Goal: Transaction & Acquisition: Purchase product/service

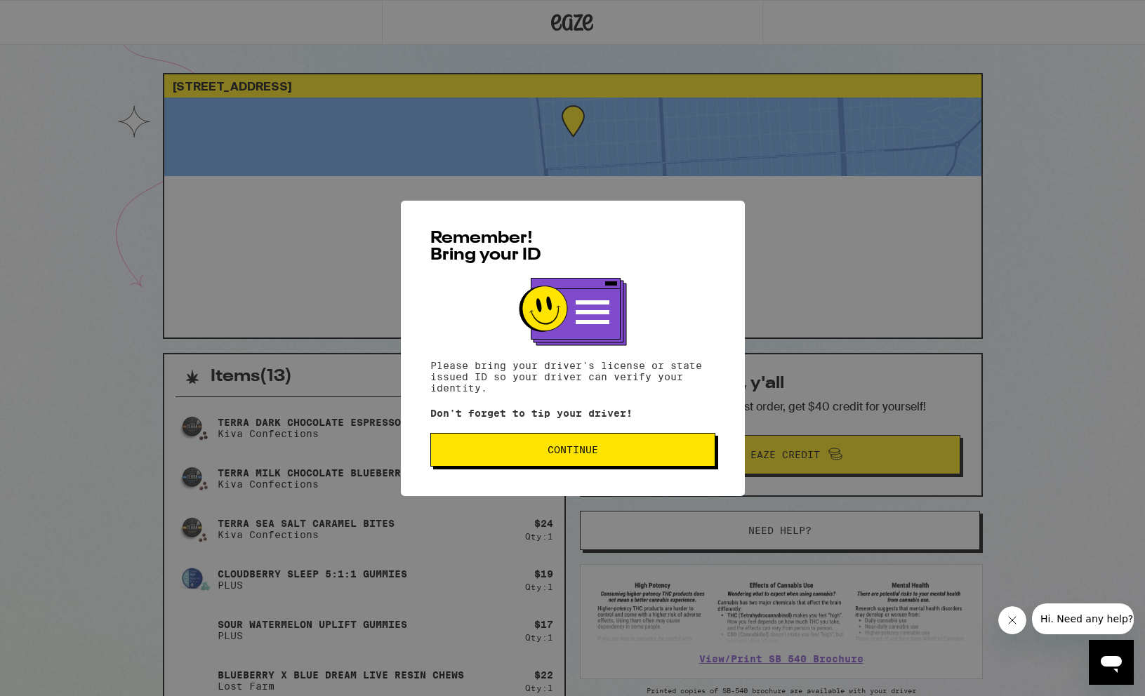
click at [588, 467] on button "Continue" at bounding box center [572, 450] width 285 height 34
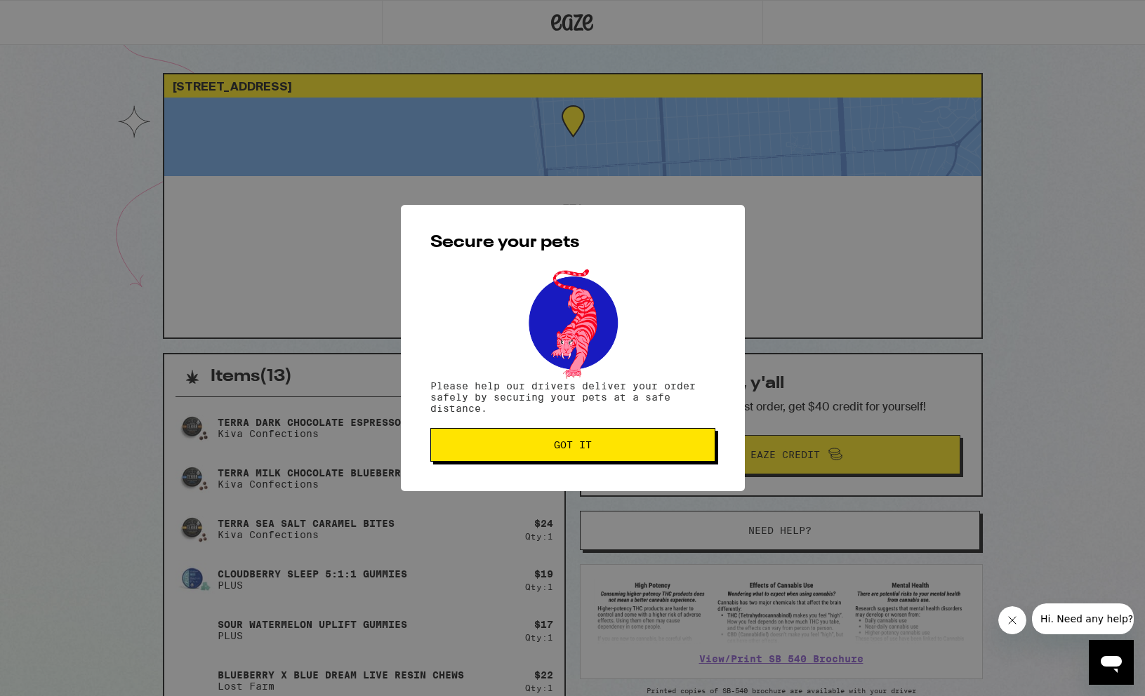
click at [588, 455] on button "Got it" at bounding box center [572, 445] width 285 height 34
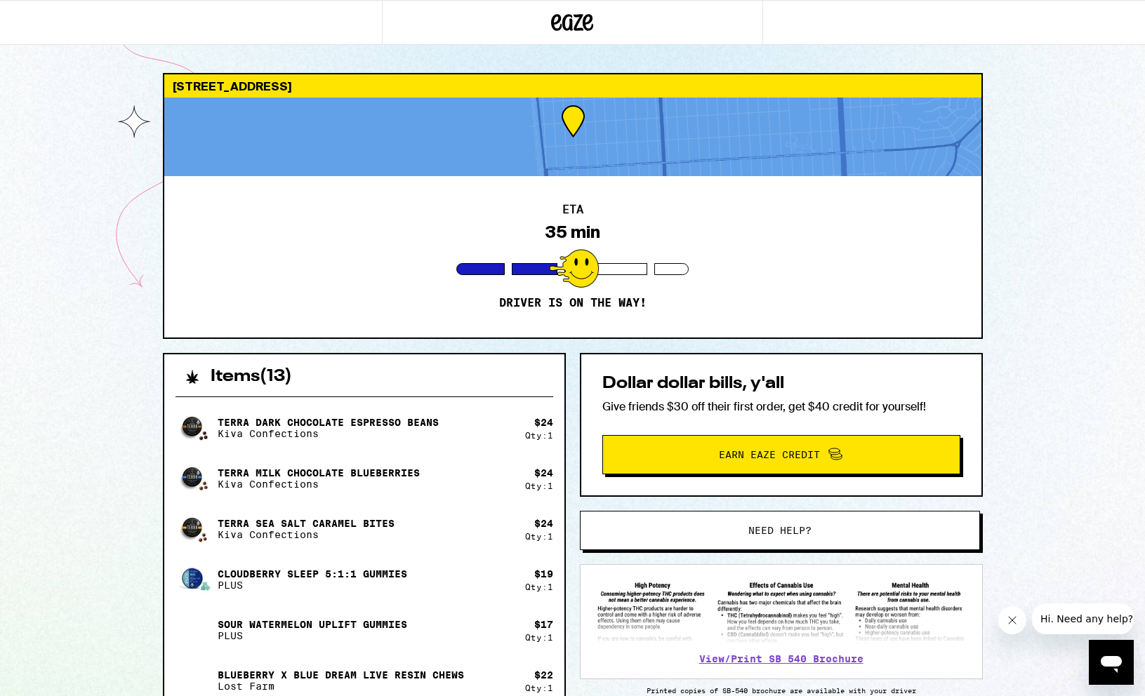
drag, startPoint x: 583, startPoint y: 273, endPoint x: 545, endPoint y: 283, distance: 39.2
click at [545, 283] on div "ETA 35 min Driver is on the way!" at bounding box center [572, 256] width 817 height 161
drag, startPoint x: 543, startPoint y: 298, endPoint x: 643, endPoint y: 295, distance: 99.7
click at [643, 295] on div "ETA 35 min Driver is on the way!" at bounding box center [572, 256] width 817 height 161
drag, startPoint x: 643, startPoint y: 295, endPoint x: 580, endPoint y: 304, distance: 63.8
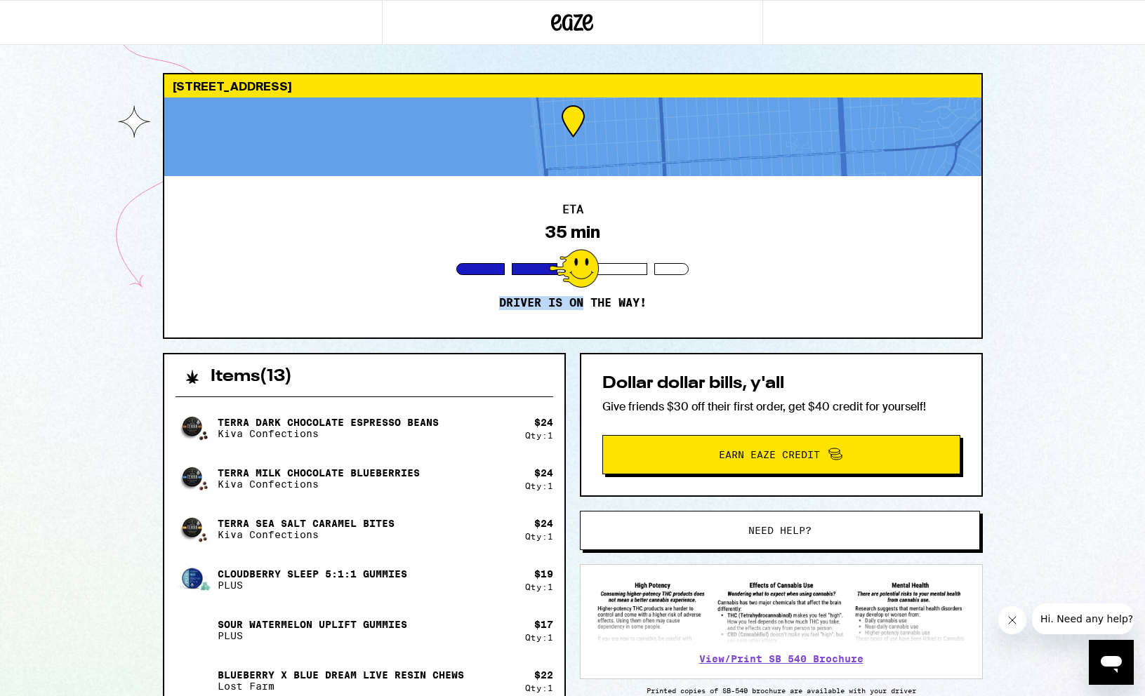
click at [581, 304] on div "ETA 35 min Driver is on the way!" at bounding box center [572, 256] width 817 height 161
click at [624, 300] on p "Driver is on the way!" at bounding box center [572, 303] width 147 height 14
drag, startPoint x: 654, startPoint y: 301, endPoint x: 550, endPoint y: 19, distance: 300.7
click at [551, 18] on div "2263 45th Ave San Francisco 94116 ETA 35 min Driver is on the way! Items ( 13 )…" at bounding box center [572, 654] width 1145 height 1309
click at [486, 330] on div "ETA 35 min Driver is on the way!" at bounding box center [572, 256] width 817 height 161
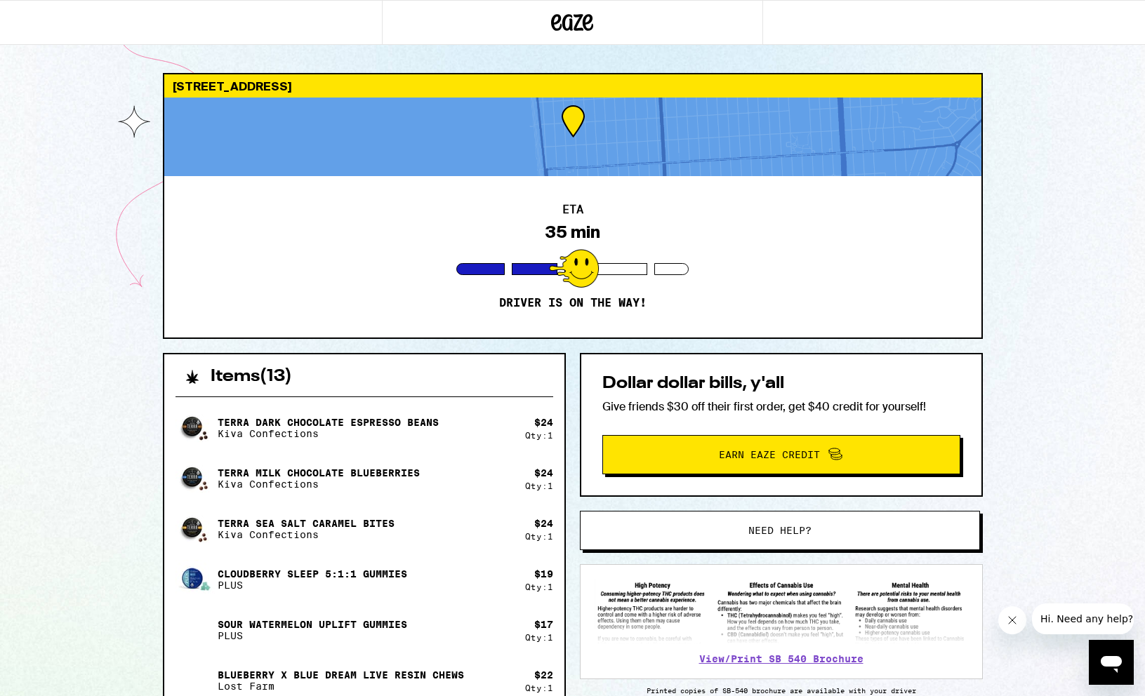
click at [1008, 621] on icon "Close message from company" at bounding box center [1012, 620] width 11 height 11
click at [760, 654] on link "View/Print SB 540 Brochure" at bounding box center [781, 659] width 164 height 11
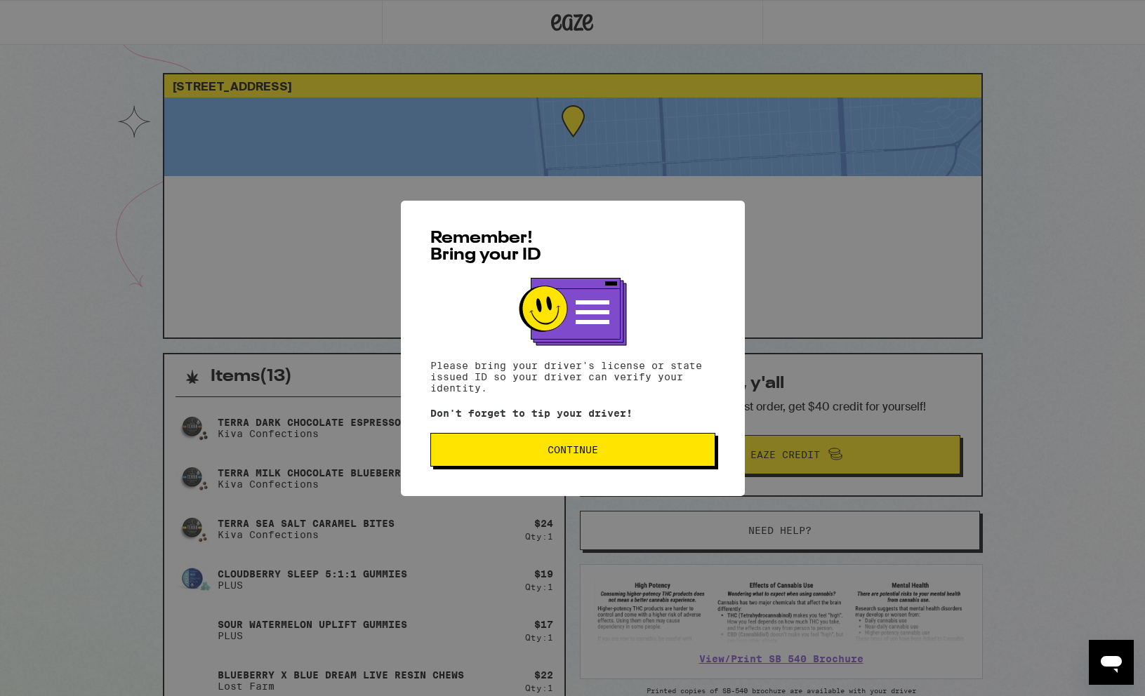
click at [536, 450] on span "Continue" at bounding box center [572, 450] width 261 height 10
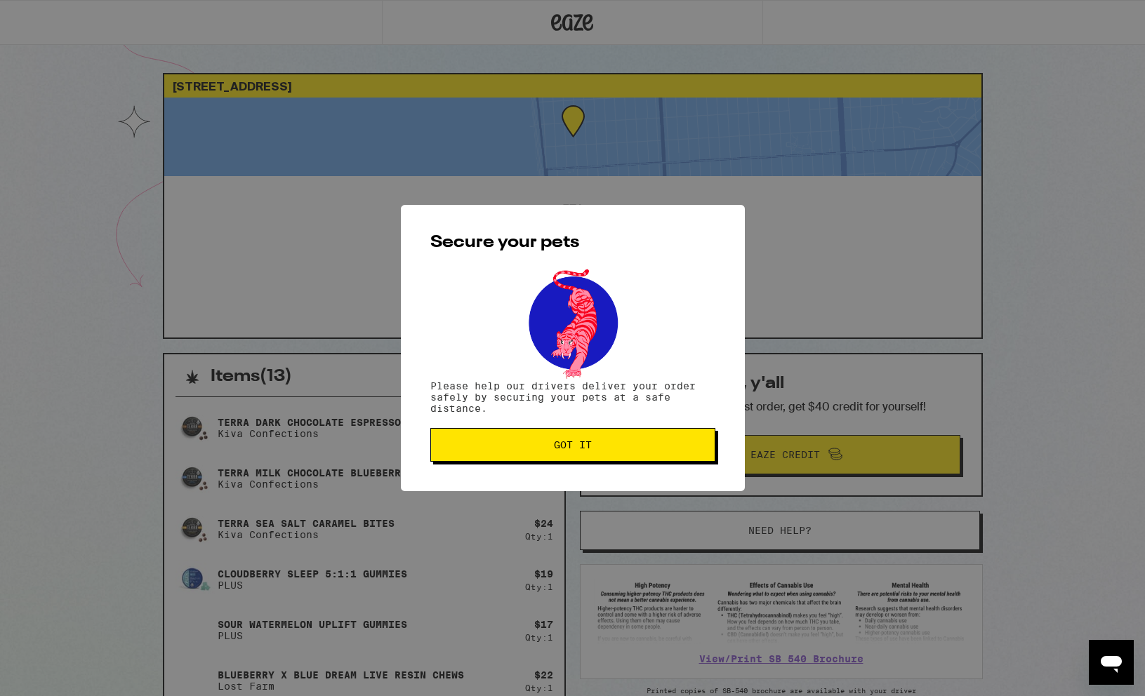
click at [536, 449] on span "Got it" at bounding box center [572, 445] width 261 height 10
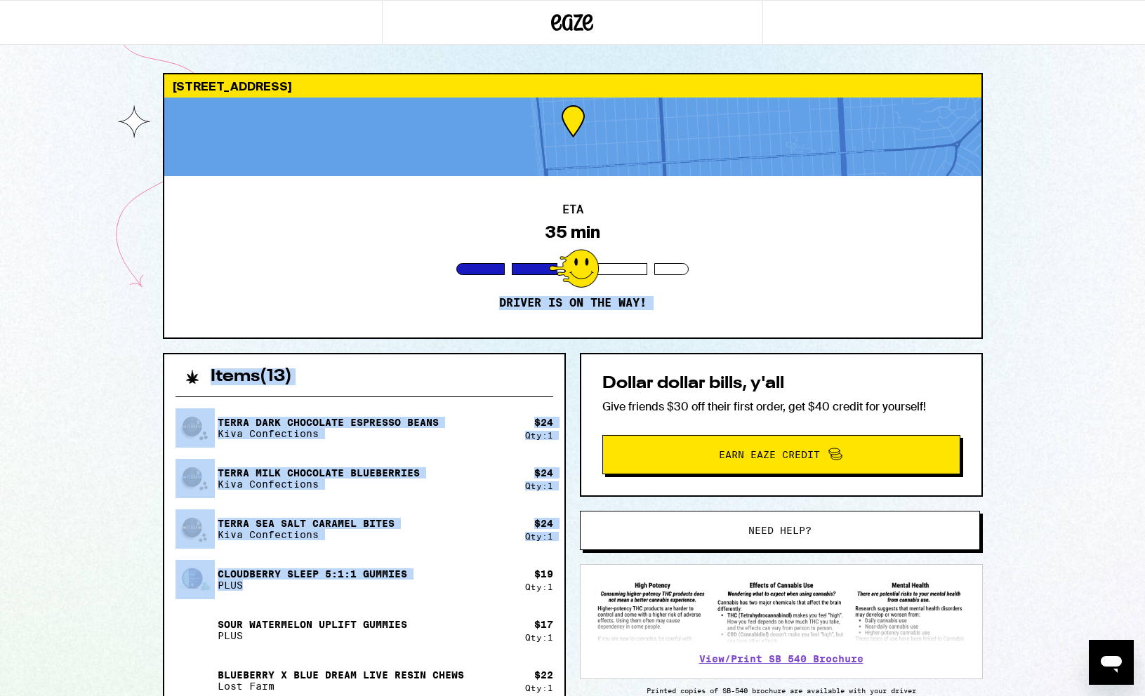
drag, startPoint x: 451, startPoint y: 331, endPoint x: 483, endPoint y: 592, distance: 262.5
click at [484, 596] on div "2263 45th Ave San Francisco 94116 ETA 35 min Driver is on the way! Items ( 13 )…" at bounding box center [573, 691] width 842 height 1236
click at [382, 329] on div "ETA 35 min Driver is on the way!" at bounding box center [572, 256] width 817 height 161
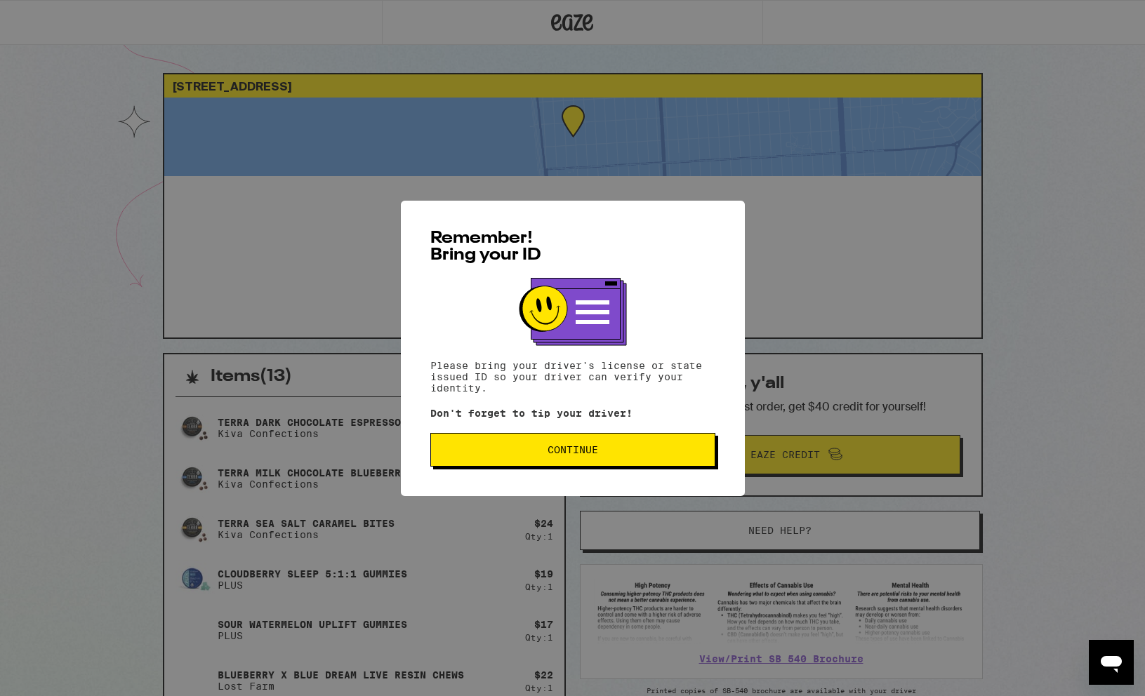
click at [435, 452] on button "Continue" at bounding box center [572, 450] width 285 height 34
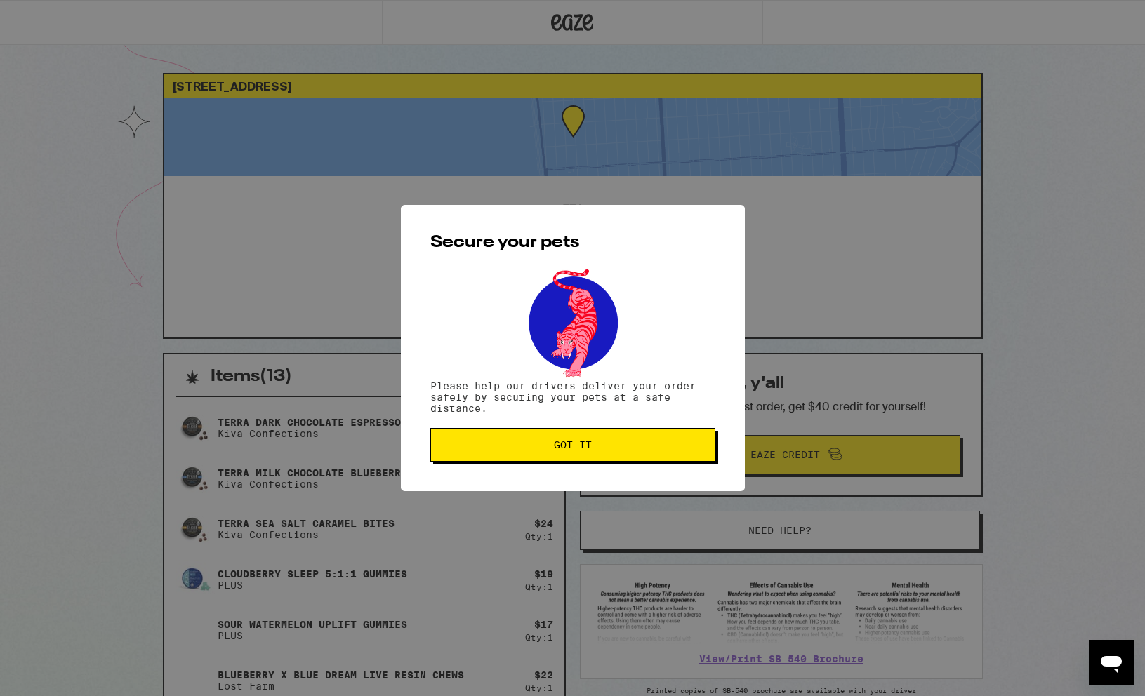
click at [514, 456] on button "Got it" at bounding box center [572, 445] width 285 height 34
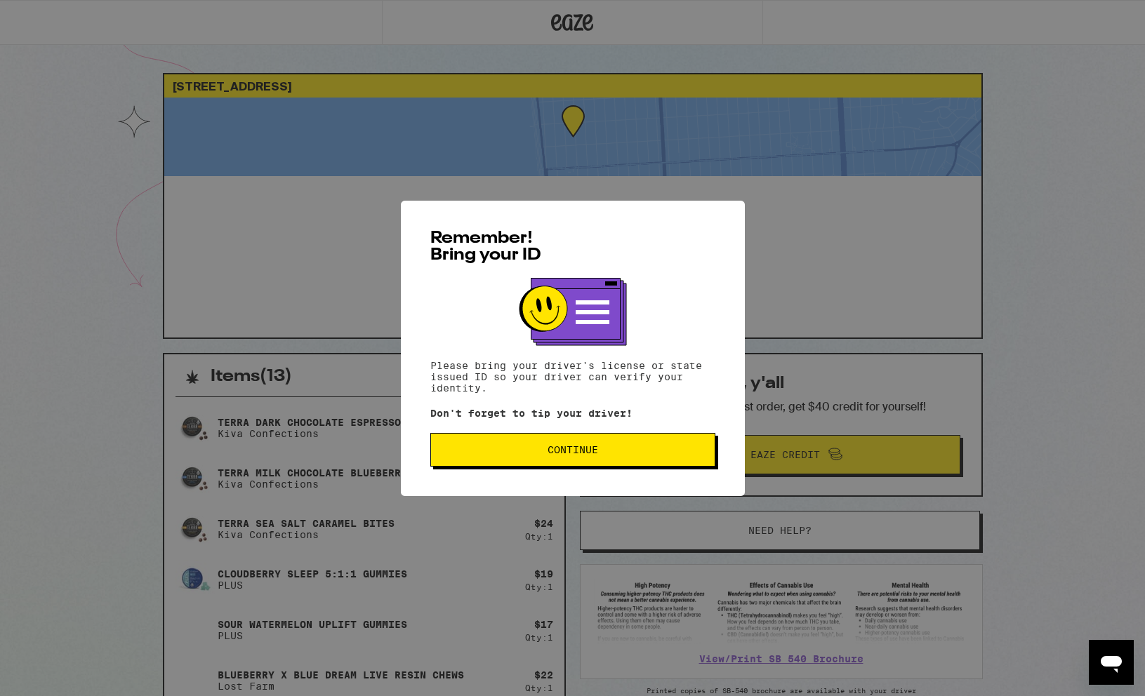
click at [556, 459] on button "Continue" at bounding box center [572, 450] width 285 height 34
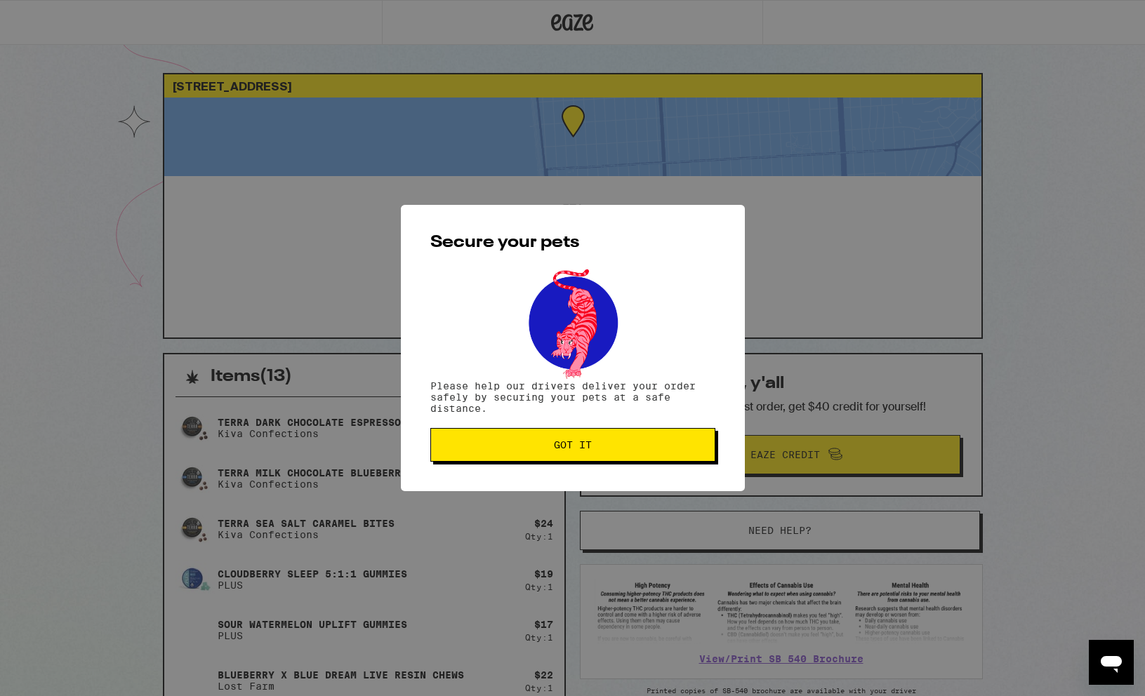
click at [555, 457] on button "Got it" at bounding box center [572, 445] width 285 height 34
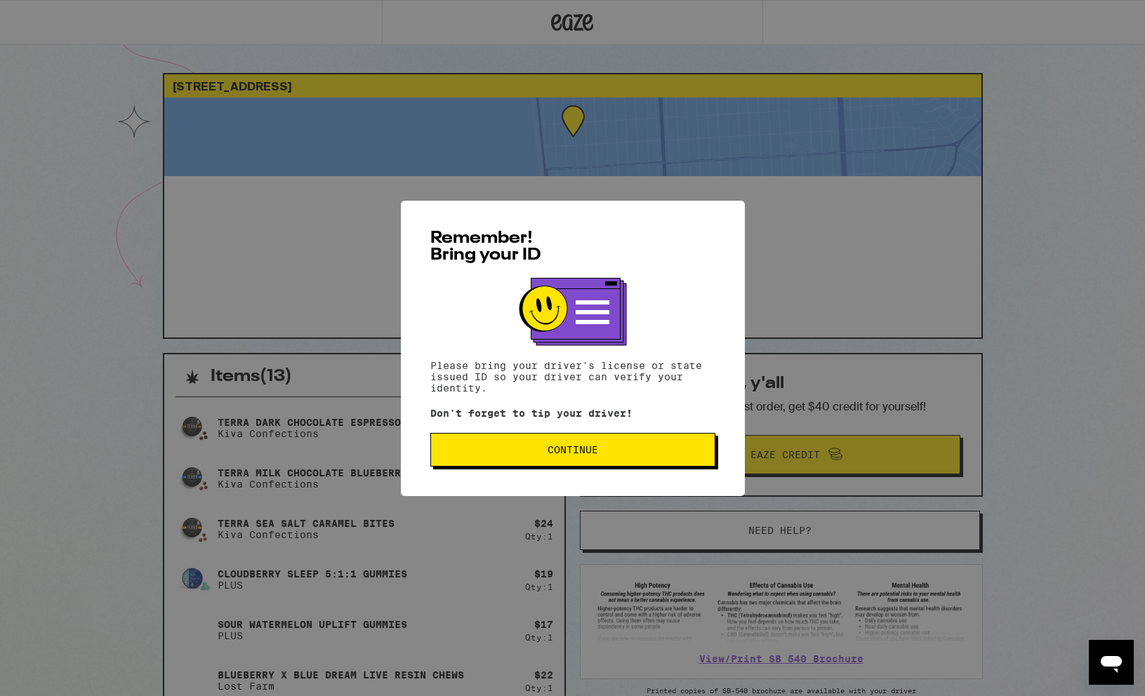
click at [477, 454] on span "Continue" at bounding box center [572, 450] width 261 height 10
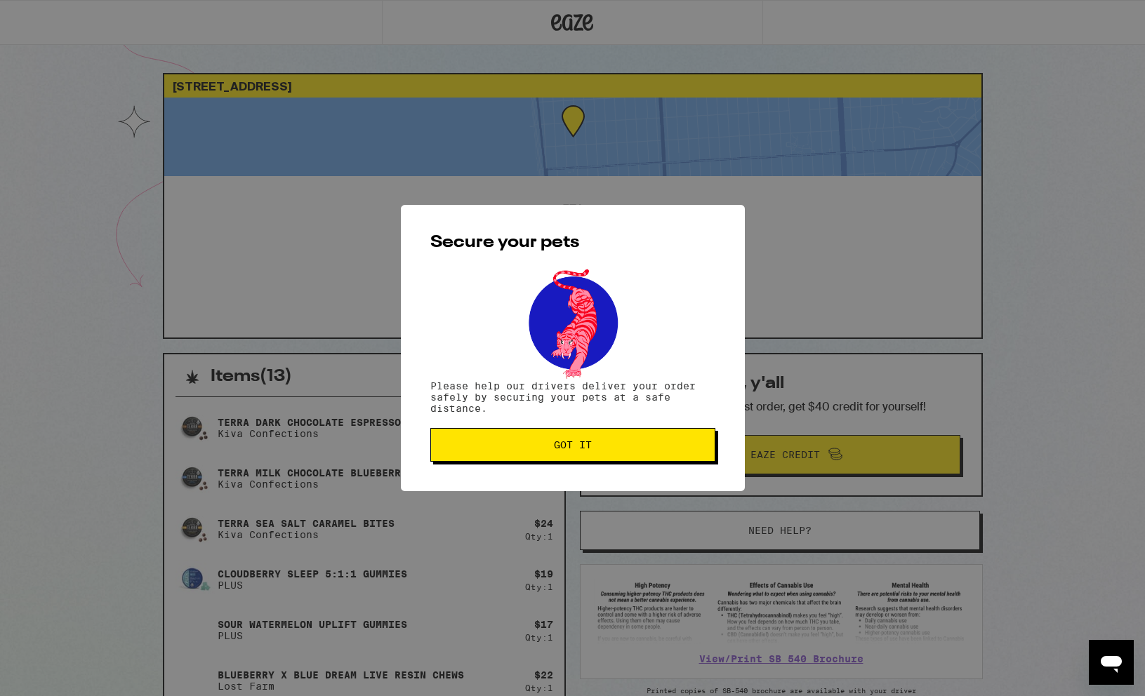
click at [477, 450] on span "Got it" at bounding box center [572, 445] width 261 height 10
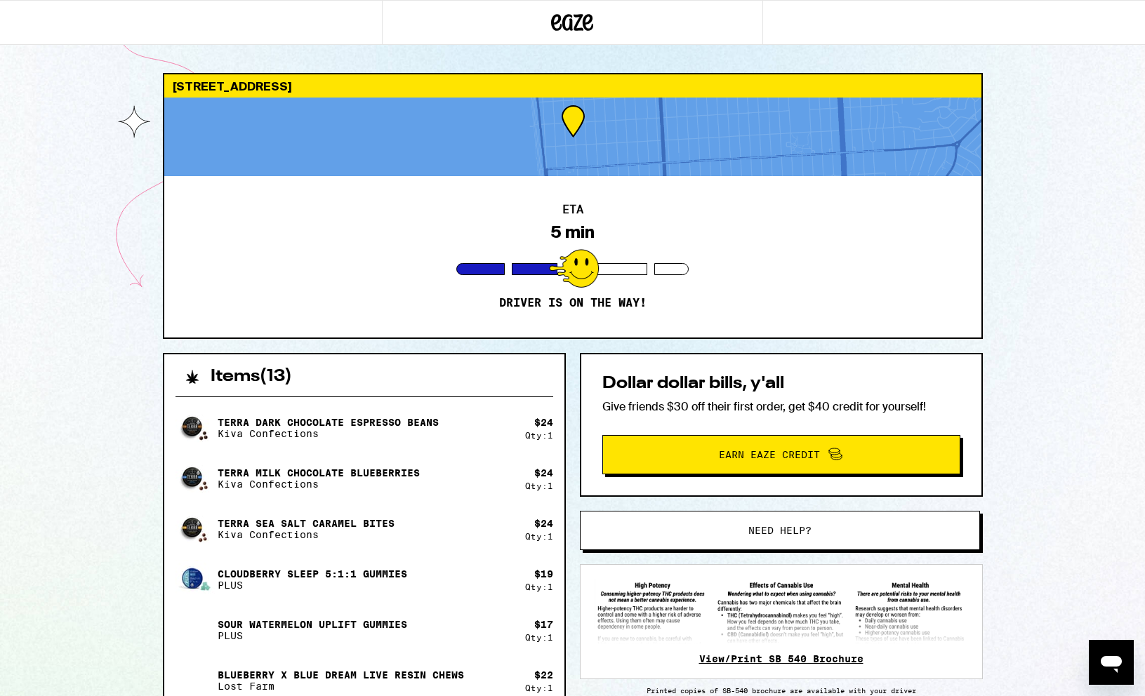
drag, startPoint x: 736, startPoint y: 649, endPoint x: 736, endPoint y: 657, distance: 7.7
click at [736, 650] on div "View/Print SB 540 Brochure" at bounding box center [781, 621] width 403 height 115
click at [736, 665] on link "View/Print SB 540 Brochure" at bounding box center [781, 659] width 164 height 11
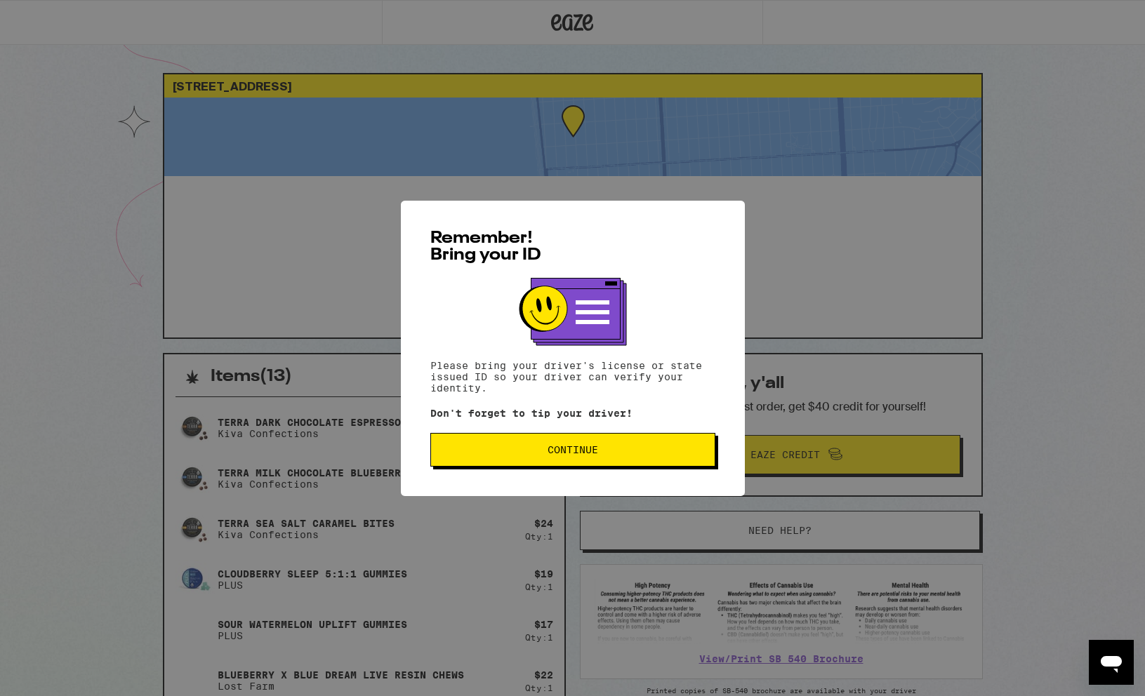
click at [490, 464] on button "Continue" at bounding box center [572, 450] width 285 height 34
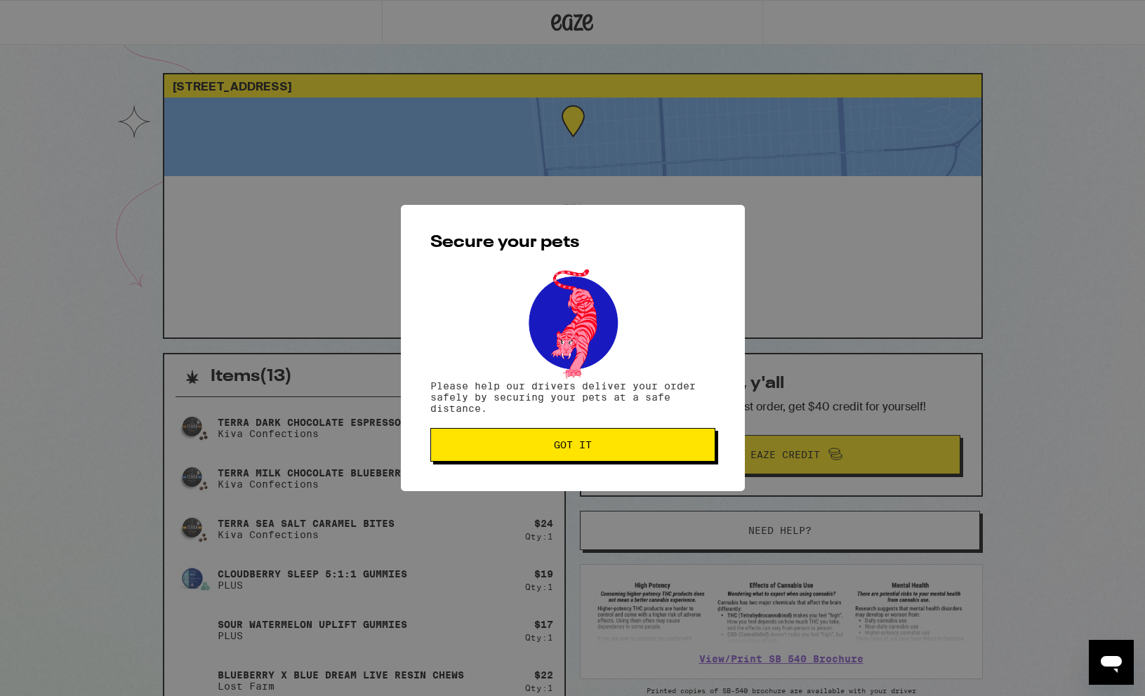
click at [491, 453] on button "Got it" at bounding box center [572, 445] width 285 height 34
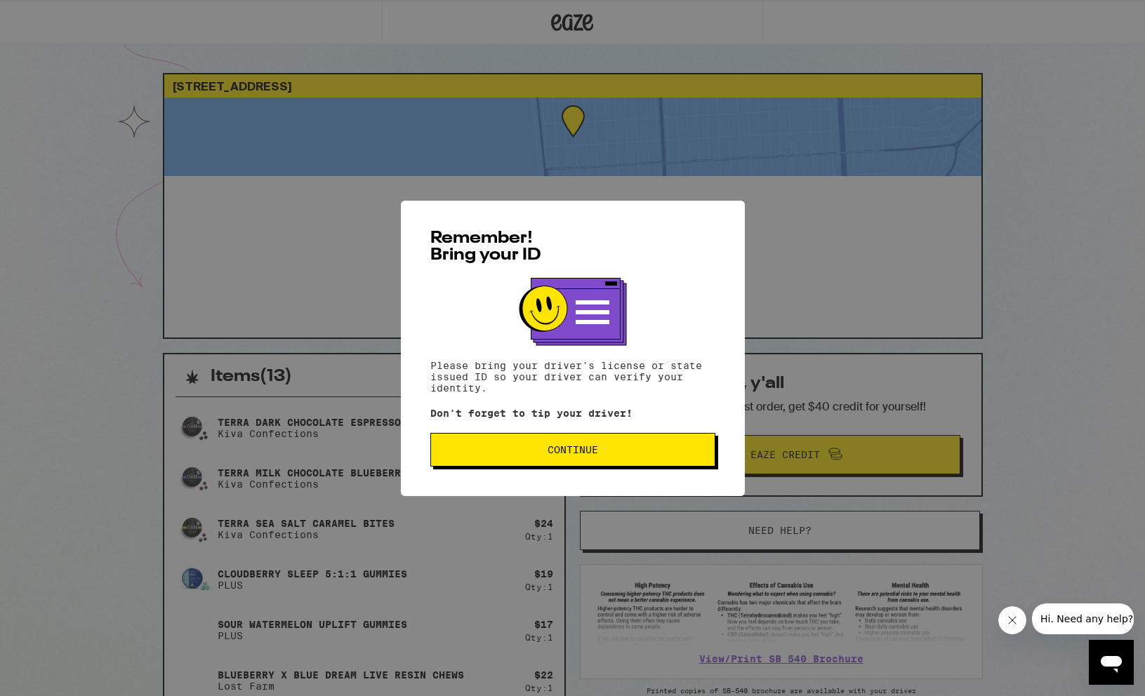
click at [597, 437] on button "Continue" at bounding box center [572, 450] width 285 height 34
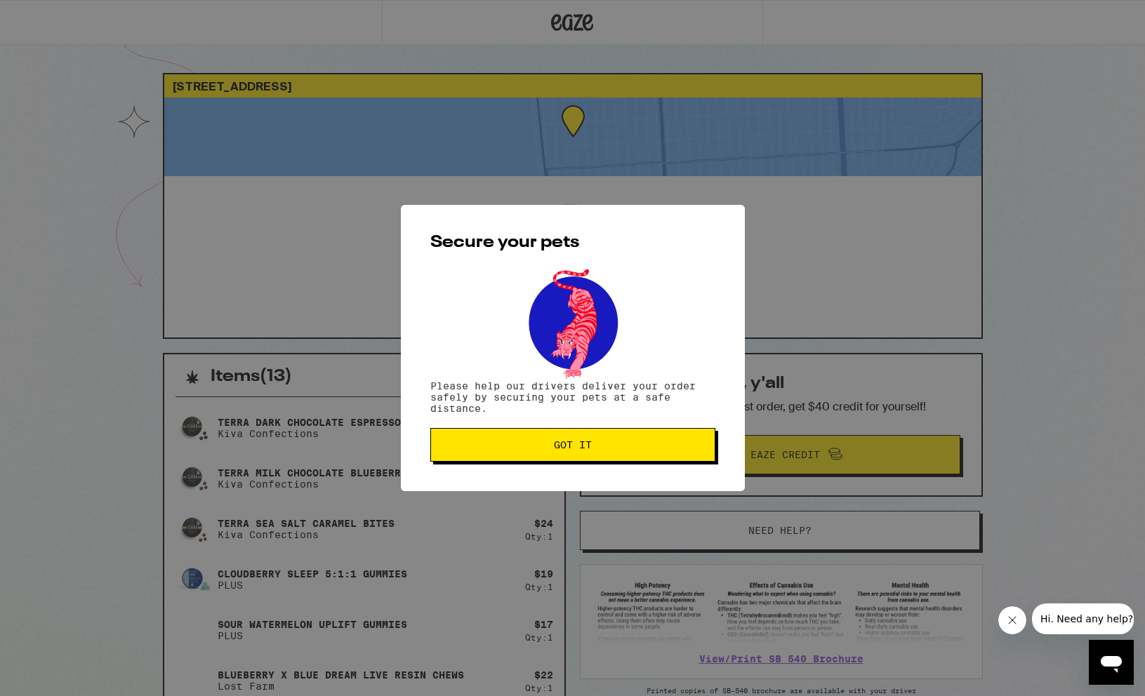
click at [597, 440] on button "Got it" at bounding box center [572, 445] width 285 height 34
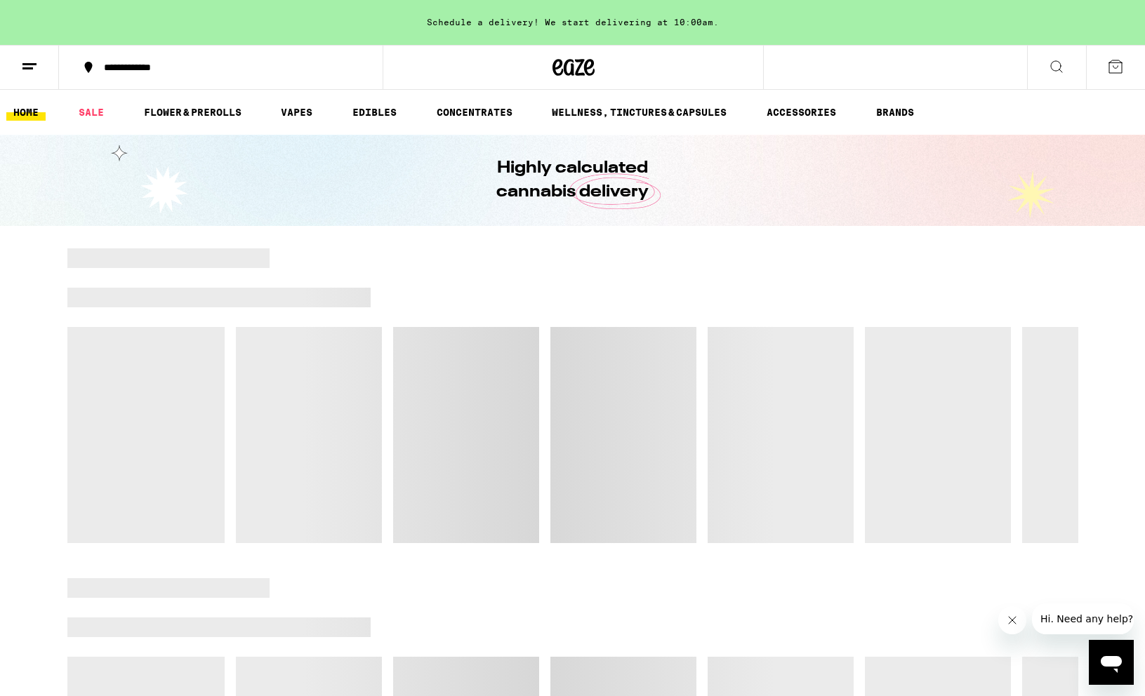
click at [1053, 67] on icon at bounding box center [1056, 66] width 17 height 17
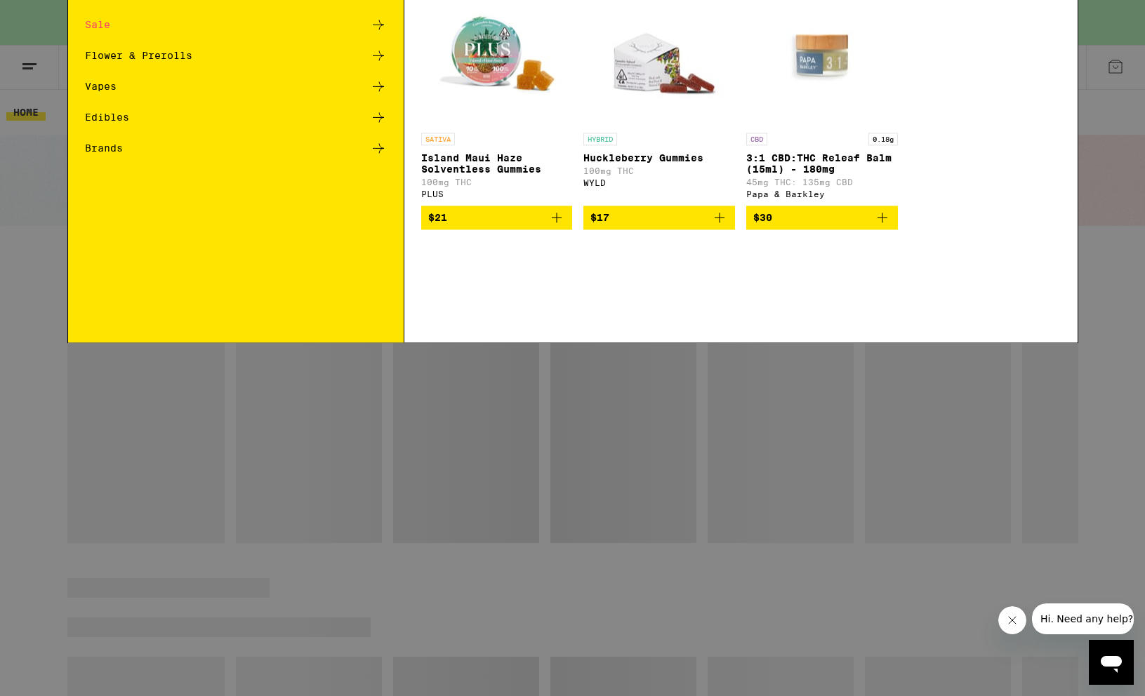
click at [1064, 25] on icon at bounding box center [1055, 22] width 21 height 21
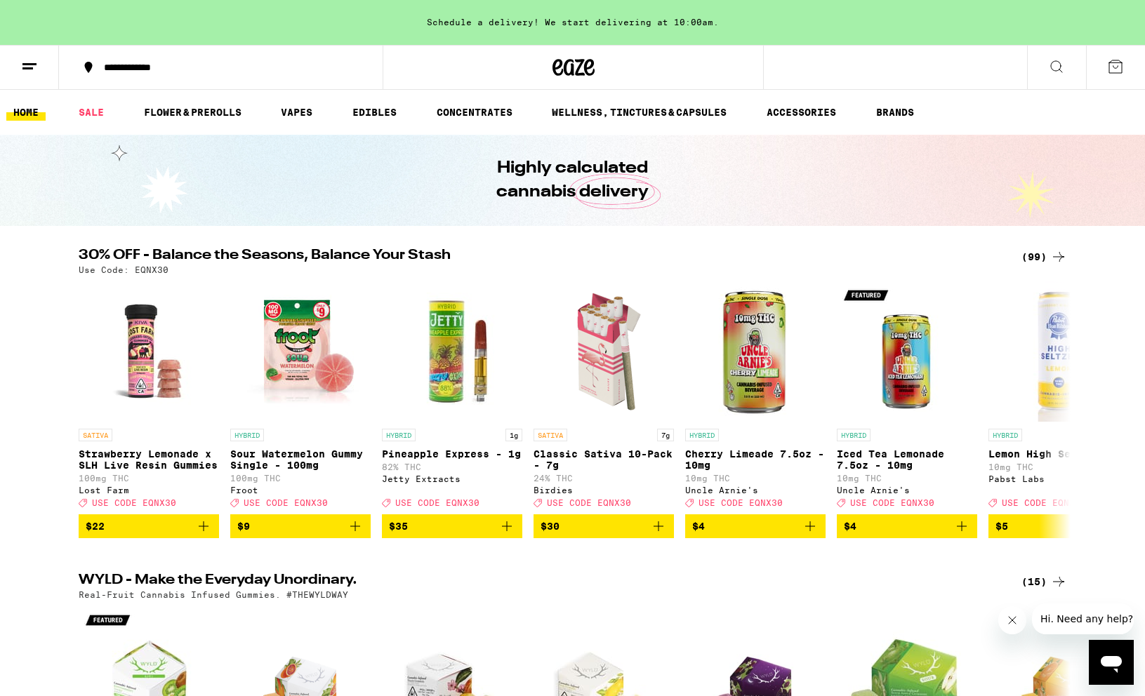
click at [121, 58] on button "**********" at bounding box center [221, 67] width 324 height 42
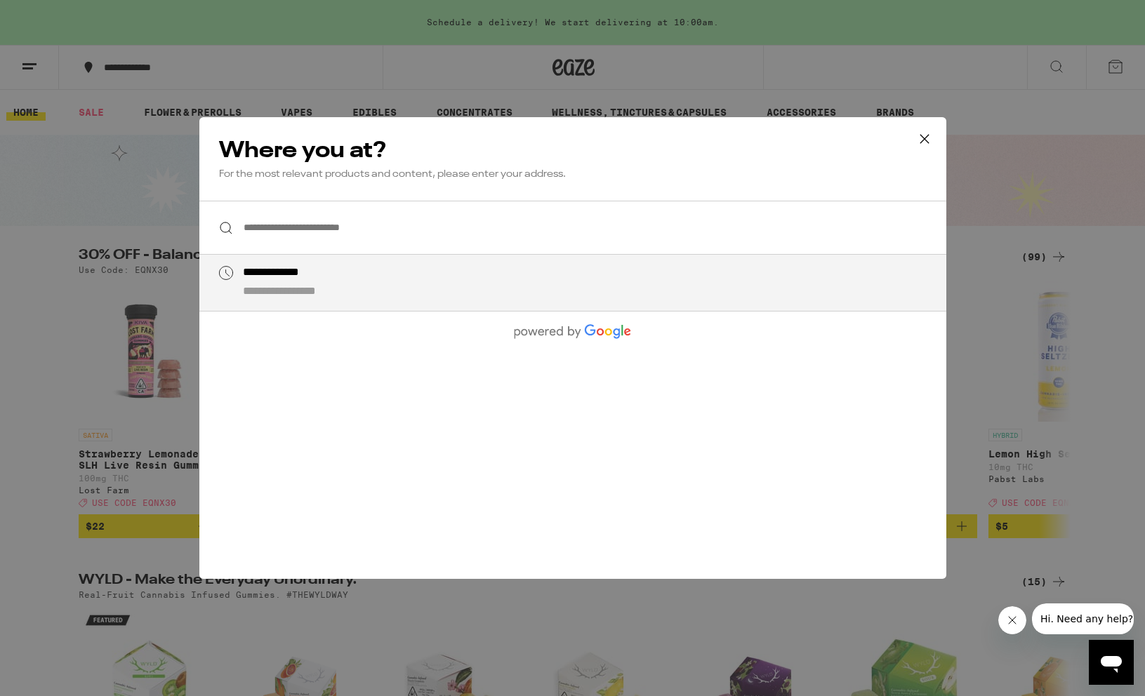
click at [283, 230] on input "**********" at bounding box center [572, 228] width 747 height 54
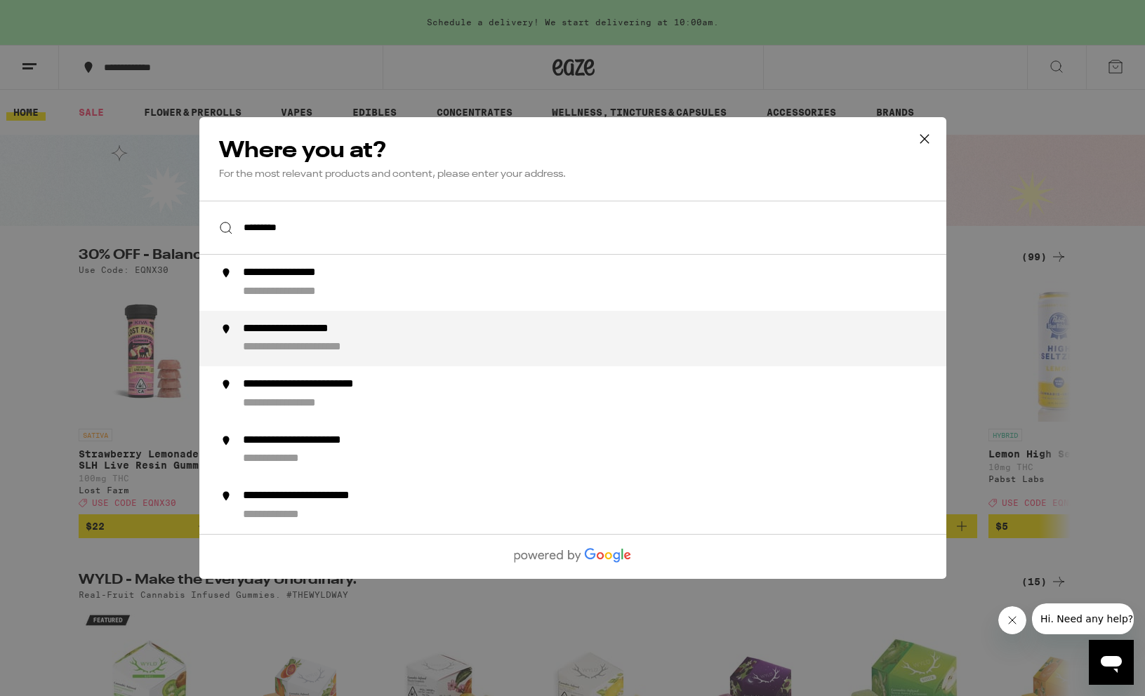
click at [545, 334] on div "**********" at bounding box center [600, 339] width 716 height 34
type input "**********"
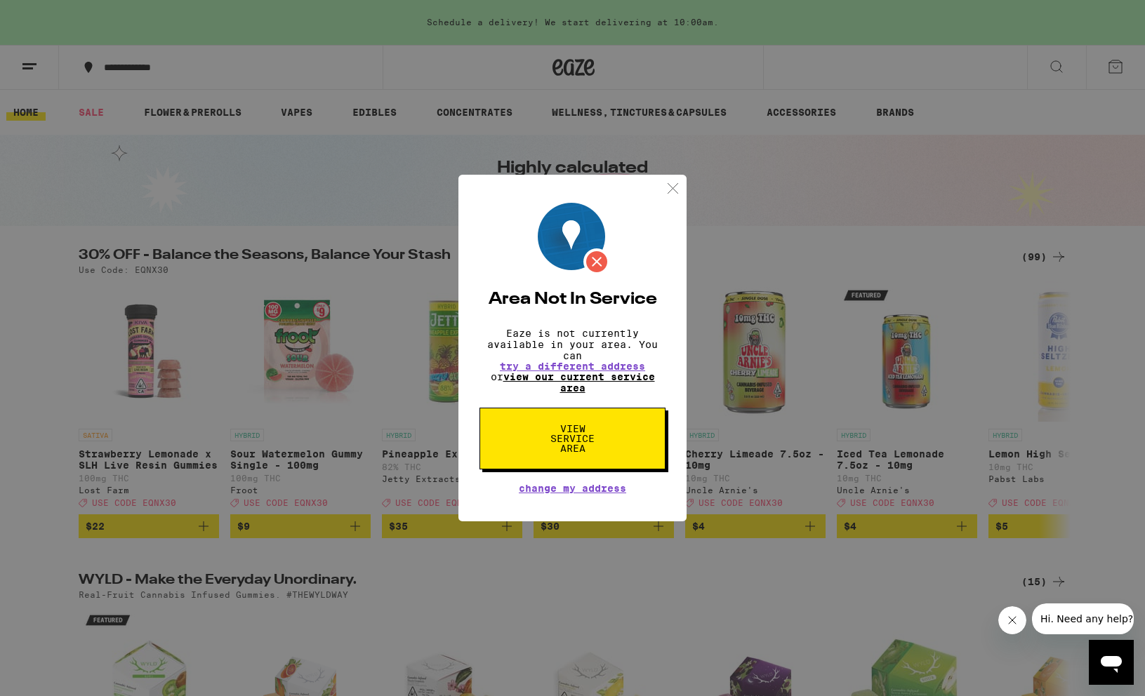
click at [581, 374] on link "view our current service area" at bounding box center [579, 382] width 152 height 22
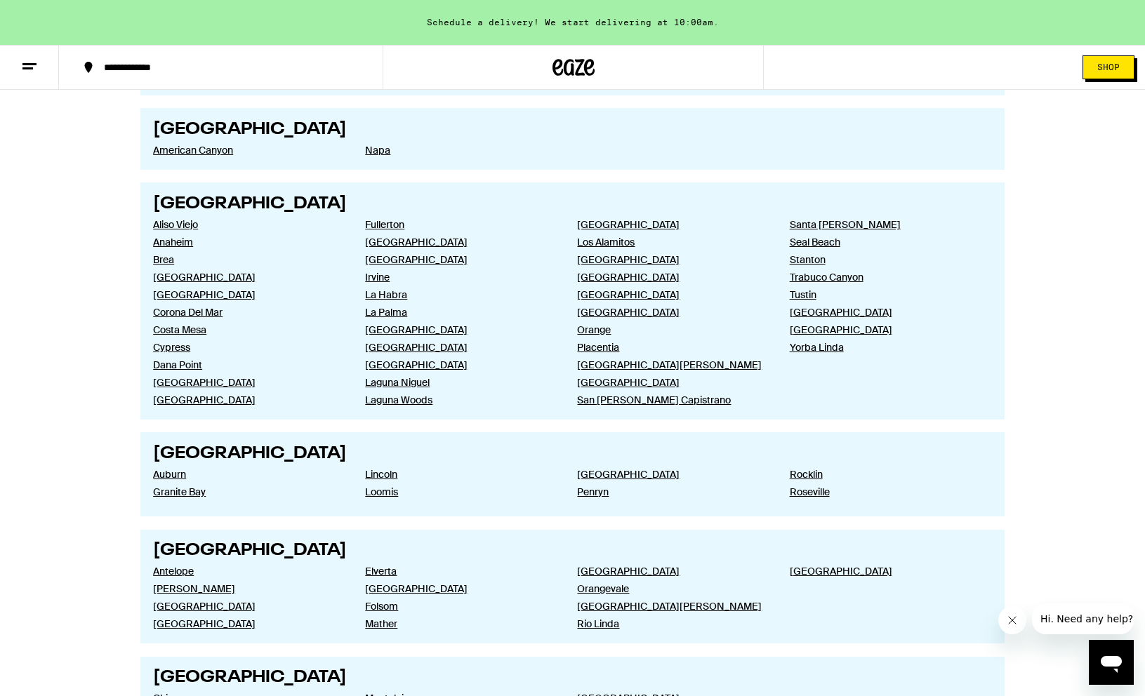
scroll to position [1194, 0]
